Goal: Task Accomplishment & Management: Complete application form

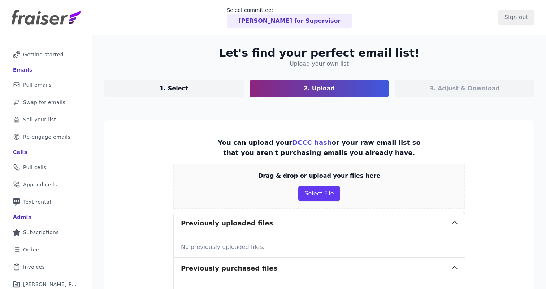
click at [306, 21] on p "Dalia for Supervisor" at bounding box center [289, 21] width 102 height 9
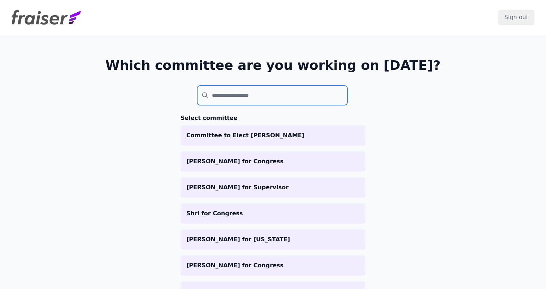
click at [225, 94] on input "search" at bounding box center [272, 96] width 150 height 20
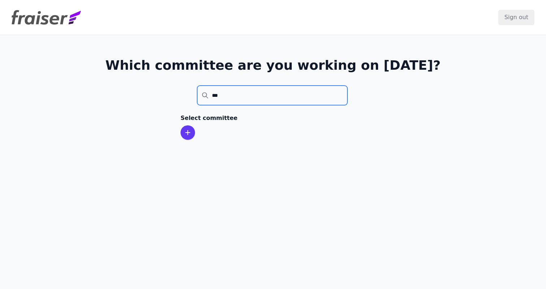
type input "***"
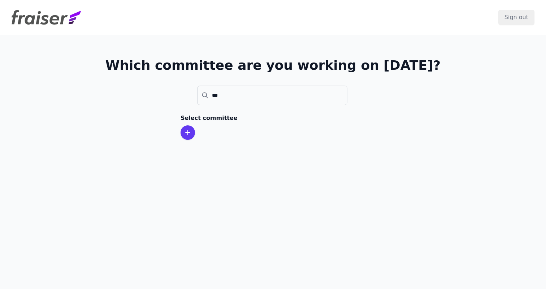
click at [339, 129] on section "Select committee" at bounding box center [273, 127] width 185 height 26
click at [185, 133] on icon at bounding box center [188, 132] width 9 height 9
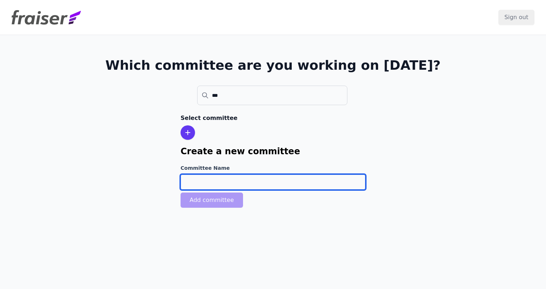
click at [202, 187] on input "Committee Name" at bounding box center [273, 182] width 185 height 15
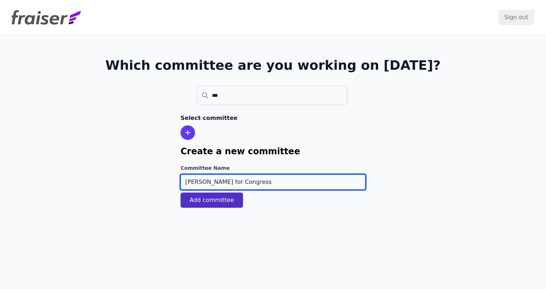
type input "Pia Dandiya for Congress"
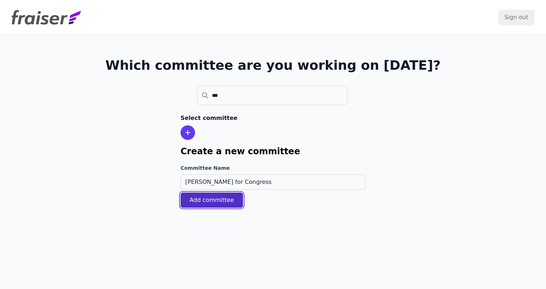
click at [195, 200] on button "Add committee" at bounding box center [212, 200] width 63 height 15
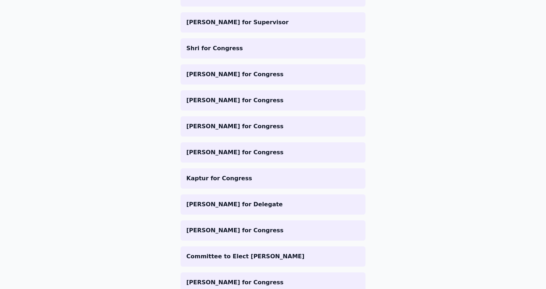
scroll to position [289, 0]
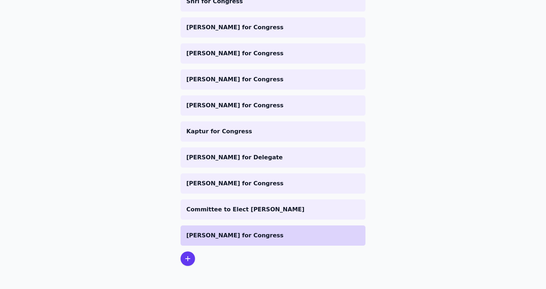
click at [262, 233] on p "Pia Dandiya for Congress" at bounding box center [272, 235] width 173 height 9
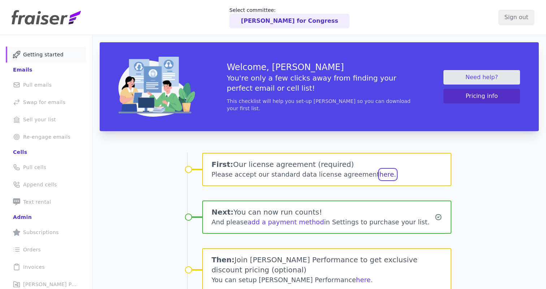
click at [380, 175] on button "here." at bounding box center [388, 174] width 17 height 10
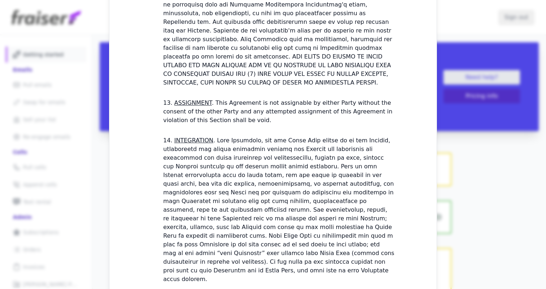
scroll to position [2156, 0]
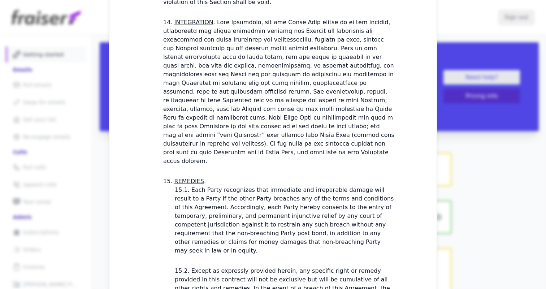
checkbox input "true"
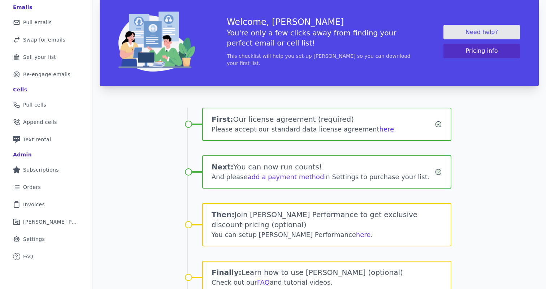
scroll to position [96, 0]
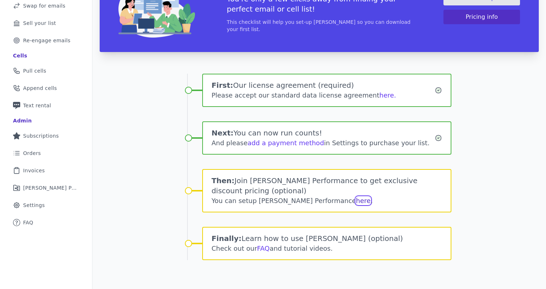
click at [356, 201] on link "here" at bounding box center [363, 201] width 15 height 8
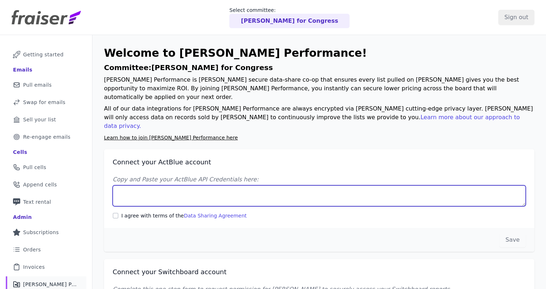
click at [181, 185] on textarea "Copy and Paste your ActBlue API Credentials here:" at bounding box center [319, 195] width 413 height 21
paste textarea "Client UUID: e44909be-fdb3-4a9e-9938-1c2a81e40240 Client Secret: [SECURITY_DATA…"
type textarea "Client UUID: e44909be-fdb3-4a9e-9938-1c2a81e40240 Client Secret: [SECURITY_DATA…"
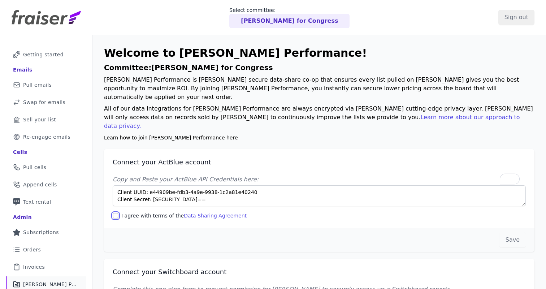
click at [115, 213] on input "I agree with terms of the Data Sharing Agreement" at bounding box center [116, 216] width 6 height 6
checkbox input "true"
click at [515, 232] on button "Save" at bounding box center [513, 239] width 26 height 15
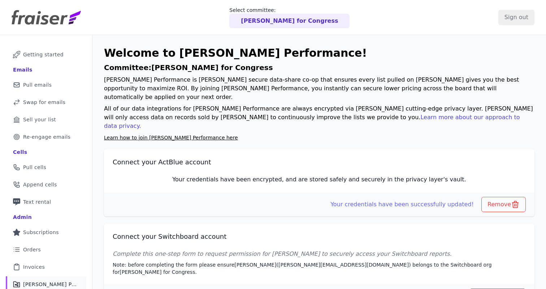
scroll to position [38, 0]
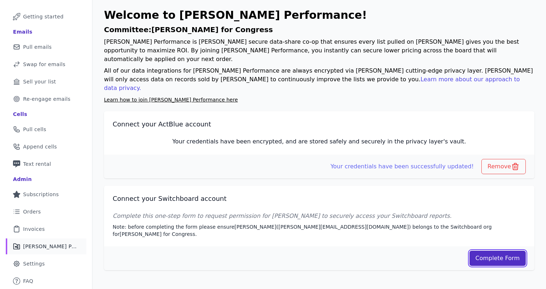
click at [490, 251] on link "Complete Form" at bounding box center [498, 258] width 57 height 15
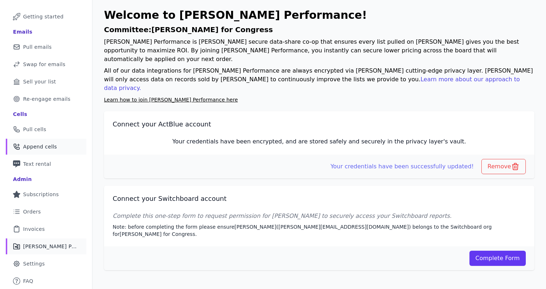
click at [42, 147] on span "Append cells" at bounding box center [40, 146] width 34 height 7
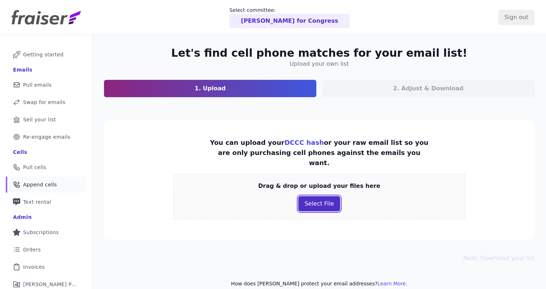
click at [317, 197] on button "Select File" at bounding box center [319, 203] width 42 height 15
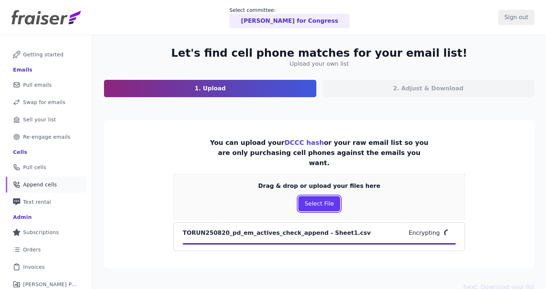
scroll to position [38, 0]
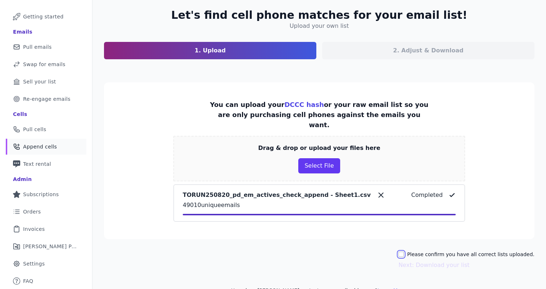
click at [404, 251] on input "Please confirm you have all correct lists uploaded." at bounding box center [402, 254] width 6 height 6
checkbox input "true"
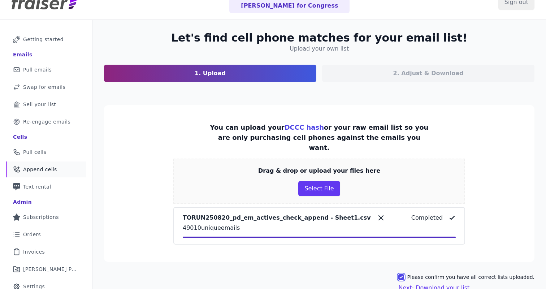
scroll to position [13, 0]
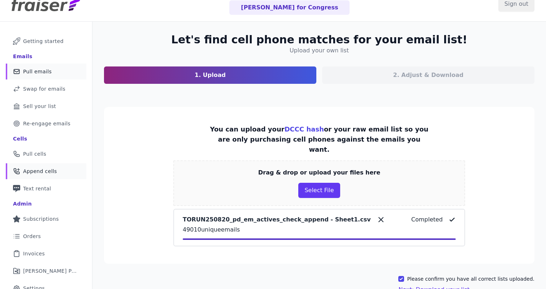
click at [35, 66] on link "Mail Icon Outline of a mail envelope Pull emails" at bounding box center [46, 72] width 81 height 16
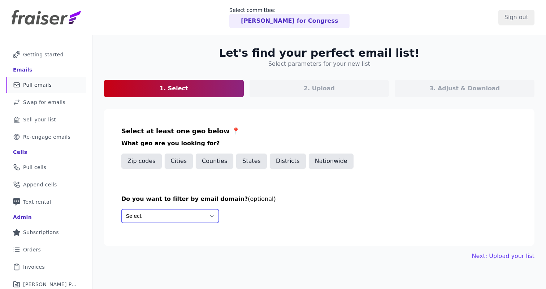
click at [168, 217] on select "Select Include only these domains Include none of these domains" at bounding box center [170, 216] width 98 height 14
click at [263, 164] on button "States" at bounding box center [251, 161] width 31 height 15
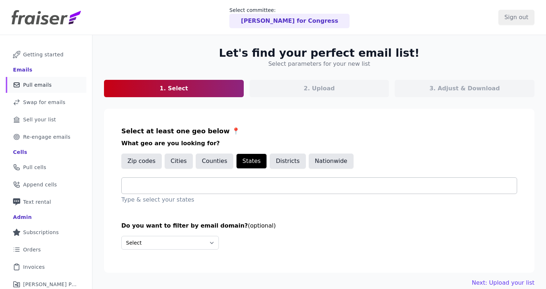
click at [196, 188] on input "text" at bounding box center [323, 185] width 390 height 9
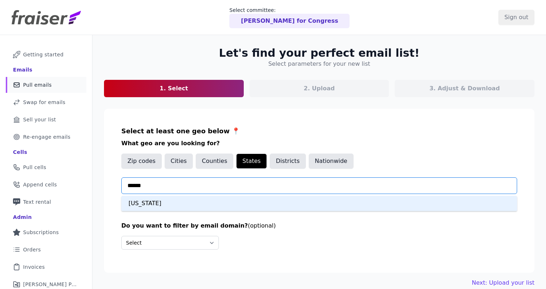
type input "*******"
click at [154, 201] on div "Florida" at bounding box center [319, 203] width 396 height 15
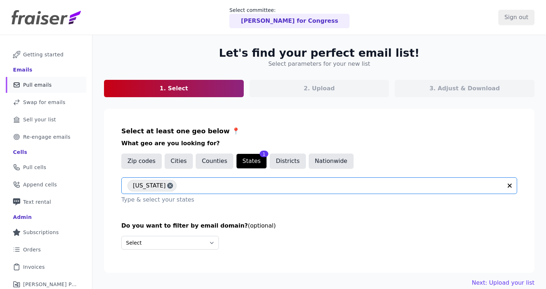
click at [378, 218] on section "Select at least one geo below 📍 What geo are you looking for? Zip codes Cities …" at bounding box center [319, 191] width 431 height 164
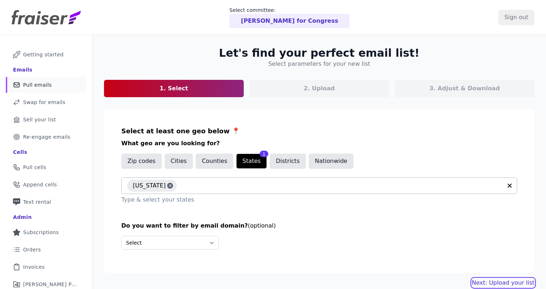
click at [487, 281] on link "Next: Upload your list" at bounding box center [503, 283] width 63 height 9
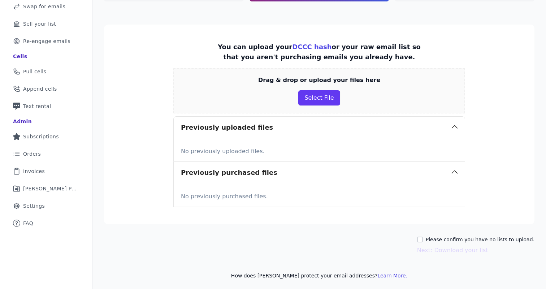
scroll to position [98, 0]
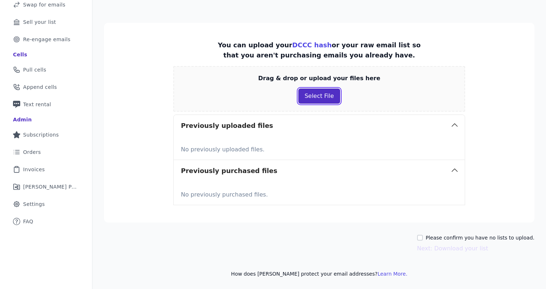
click at [319, 98] on button "Select File" at bounding box center [319, 96] width 42 height 15
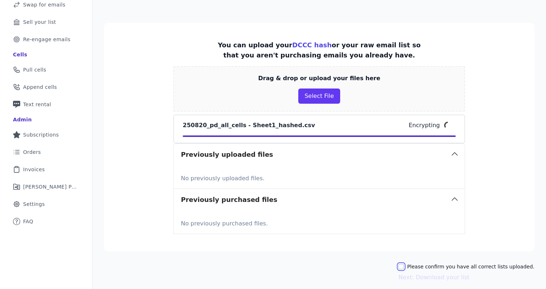
click at [404, 266] on input "Please confirm you have all correct lists uploaded." at bounding box center [402, 267] width 6 height 6
checkbox input "true"
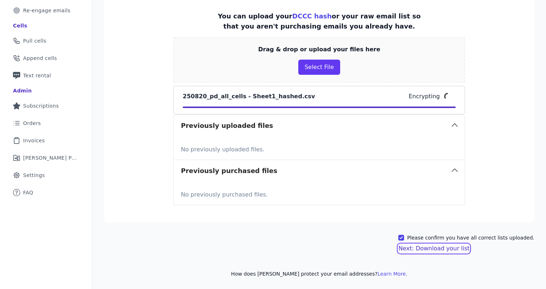
click at [443, 251] on button "Next: Download your list" at bounding box center [434, 248] width 71 height 9
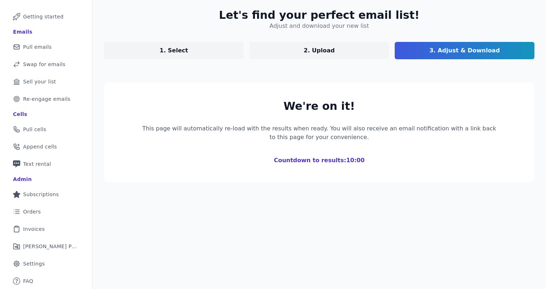
scroll to position [38, 0]
click at [309, 45] on link "2. Upload" at bounding box center [320, 50] width 140 height 17
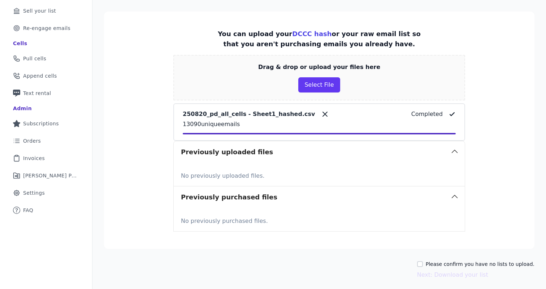
scroll to position [120, 0]
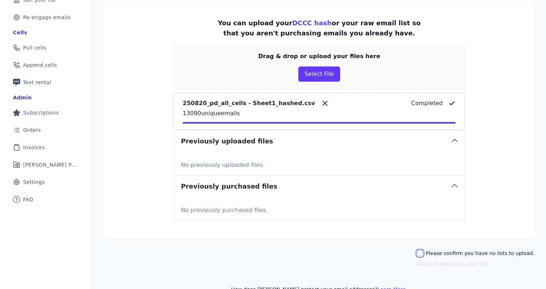
click at [423, 252] on input "Please confirm you have no lists to upload." at bounding box center [420, 253] width 6 height 6
checkbox input "true"
click at [435, 263] on button "Next: Download your list" at bounding box center [452, 264] width 71 height 9
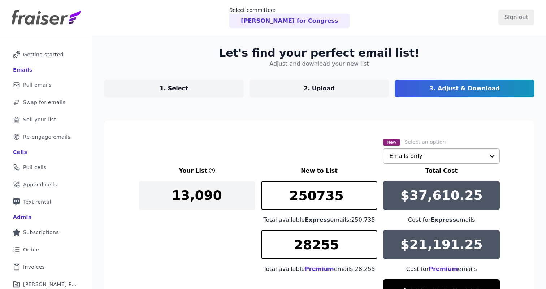
click at [439, 154] on input "text" at bounding box center [438, 156] width 96 height 14
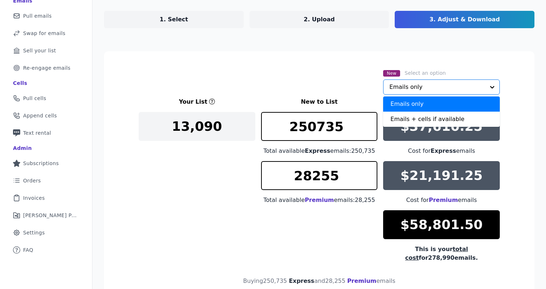
scroll to position [79, 0]
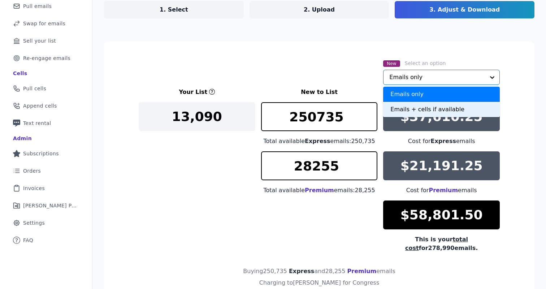
click at [413, 111] on div "Emails + cells if available" at bounding box center [441, 109] width 117 height 15
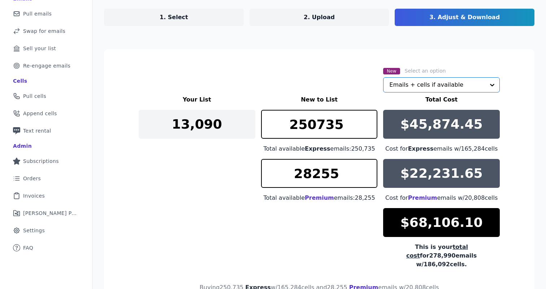
scroll to position [0, 0]
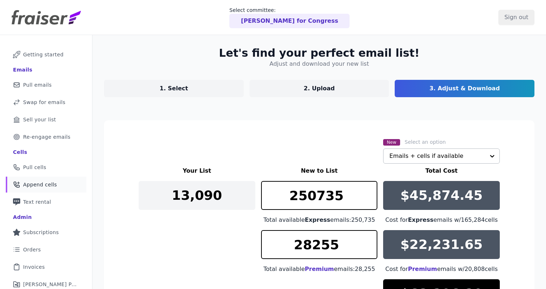
click at [38, 186] on span "Append cells" at bounding box center [40, 184] width 34 height 7
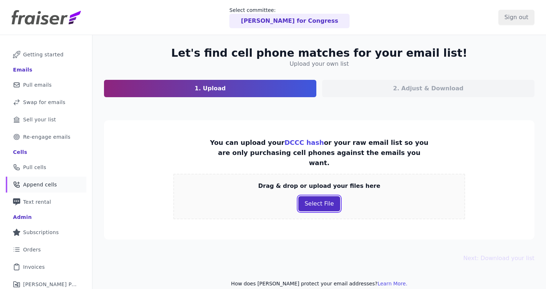
click at [322, 199] on button "Select File" at bounding box center [319, 203] width 42 height 15
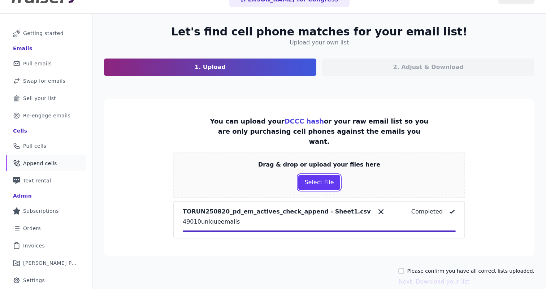
scroll to position [22, 0]
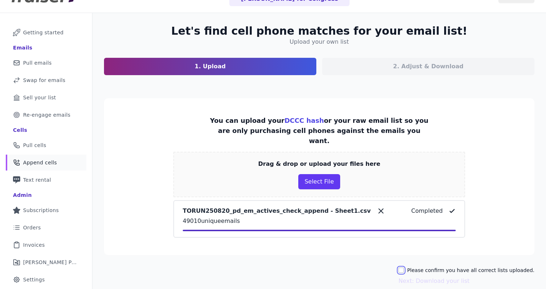
click at [404, 267] on input "Please confirm you have all correct lists uploaded." at bounding box center [402, 270] width 6 height 6
checkbox input "true"
click at [425, 277] on button "Next: Download your list" at bounding box center [434, 281] width 71 height 9
